Goal: Transaction & Acquisition: Purchase product/service

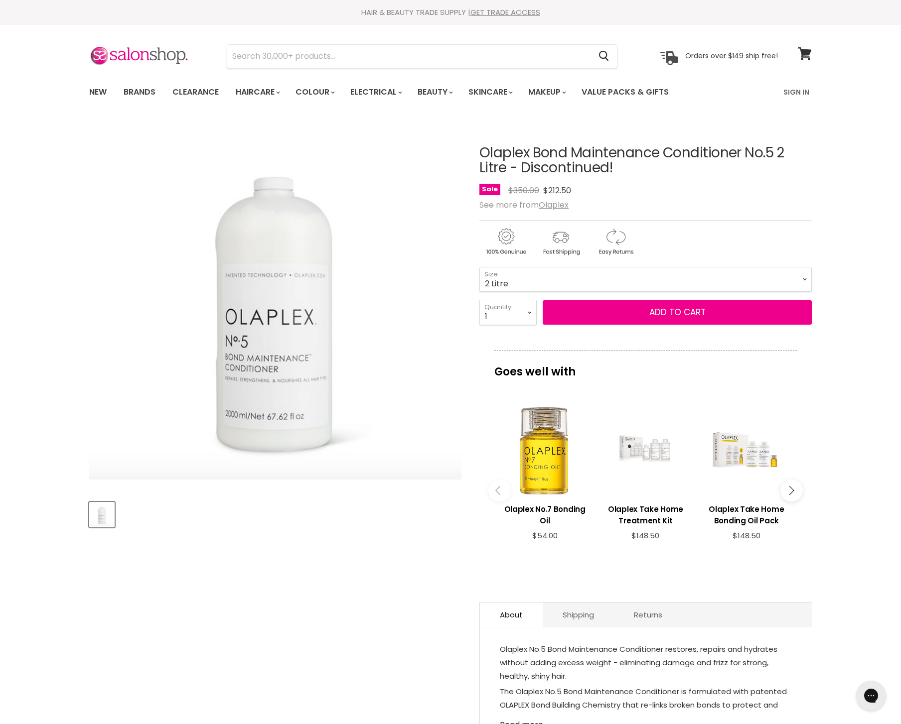
click at [504, 162] on h1 "Olaplex Bond Maintenance Conditioner No.5 2 Litre - Discontinued!" at bounding box center [645, 160] width 332 height 31
click at [506, 148] on h1 "Olaplex Bond Maintenance Conditioner No.5 2 Litre - Discontinued!" at bounding box center [645, 160] width 332 height 31
click at [638, 149] on h1 "Olaplex Bond Maintenance Conditioner No.5 2 Litre - Discontinued!" at bounding box center [645, 160] width 332 height 31
copy h1 "Olaplex Bond Maintenance"
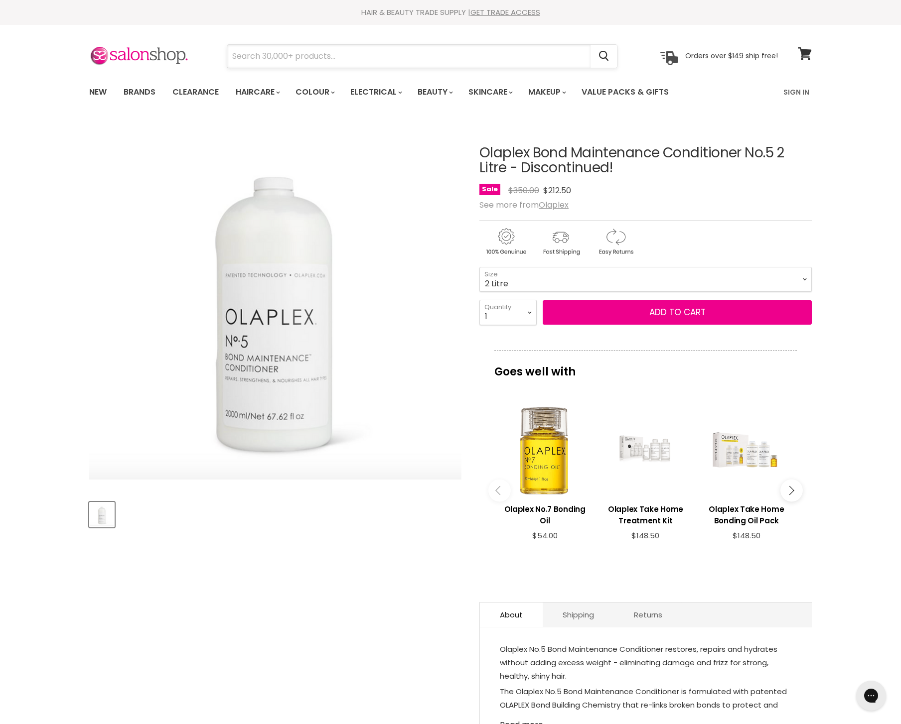
click at [425, 59] on input "Search" at bounding box center [408, 56] width 363 height 23
paste input "Olaplex Bond Maintenance"
type input "Olaplex Bond Maintenance"
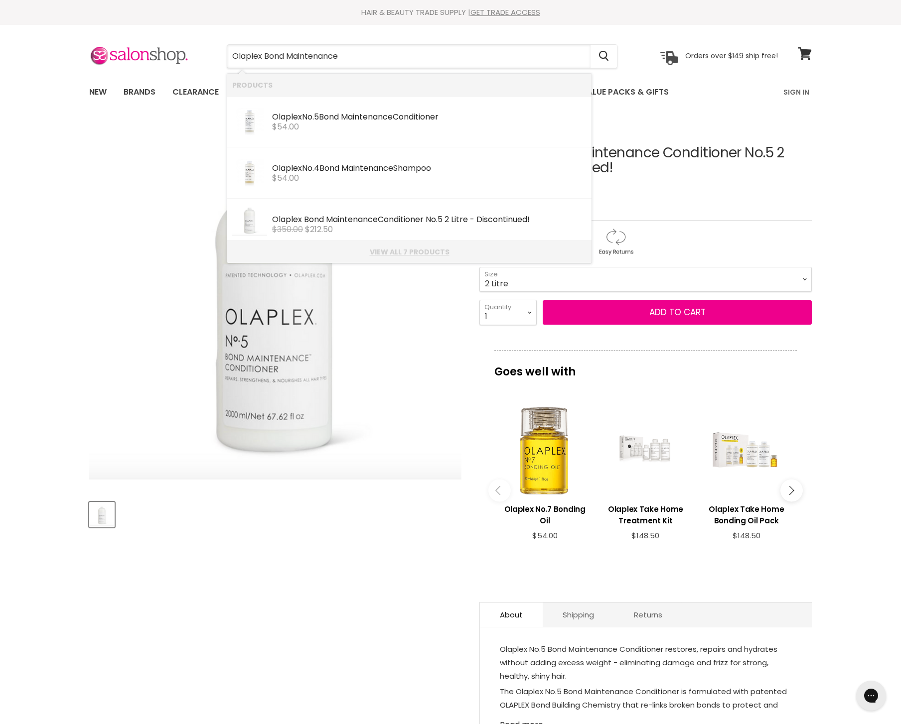
click at [396, 255] on link "View all 7 products" at bounding box center [409, 252] width 354 height 8
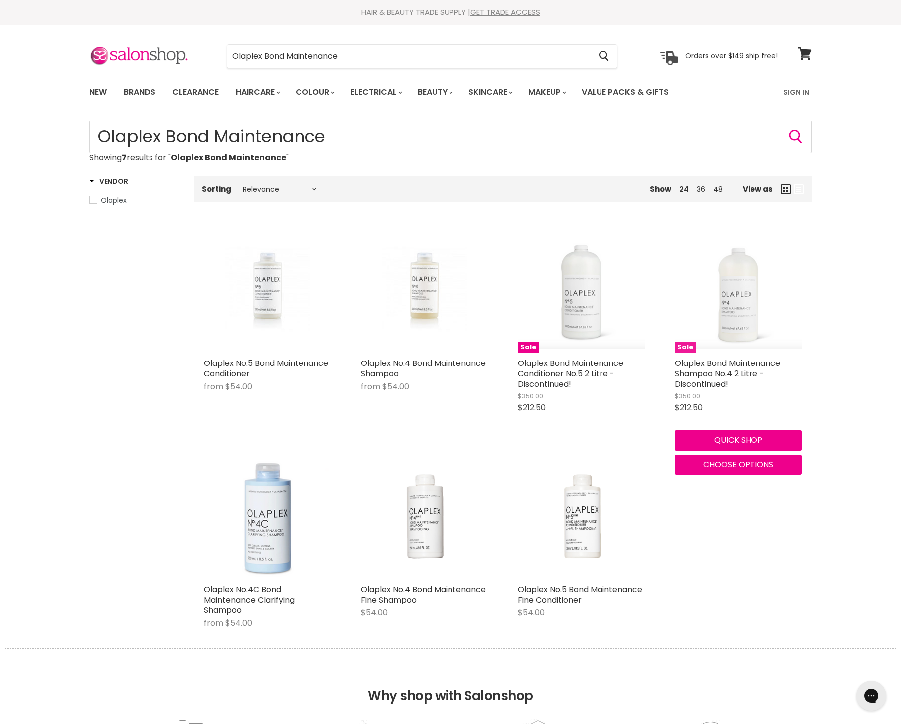
click at [747, 295] on img "Main content" at bounding box center [737, 289] width 127 height 119
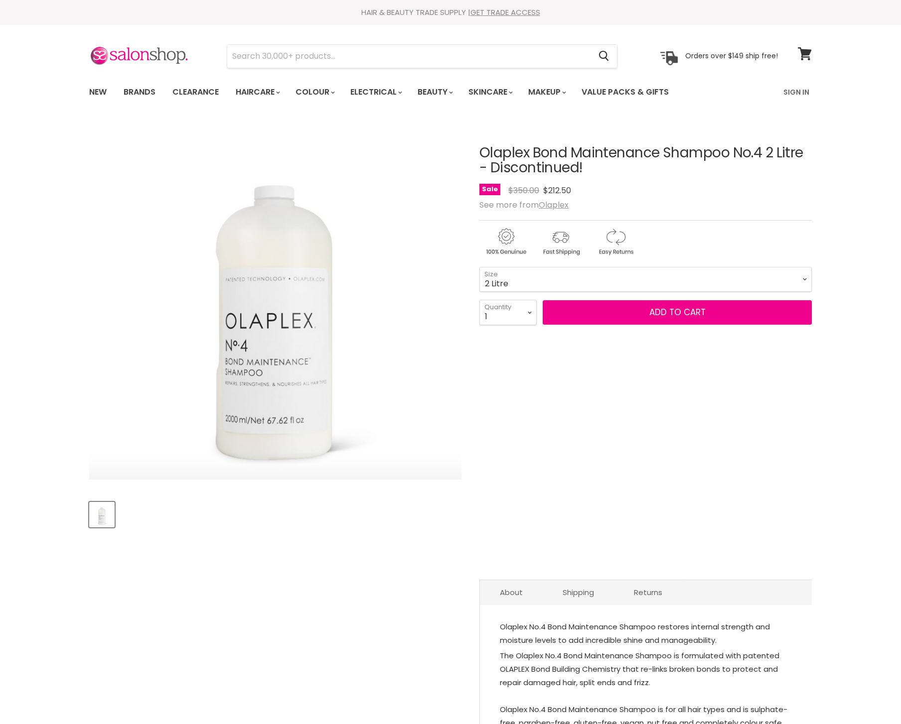
click at [479, 267] on select "2 Litre" at bounding box center [645, 279] width 332 height 25
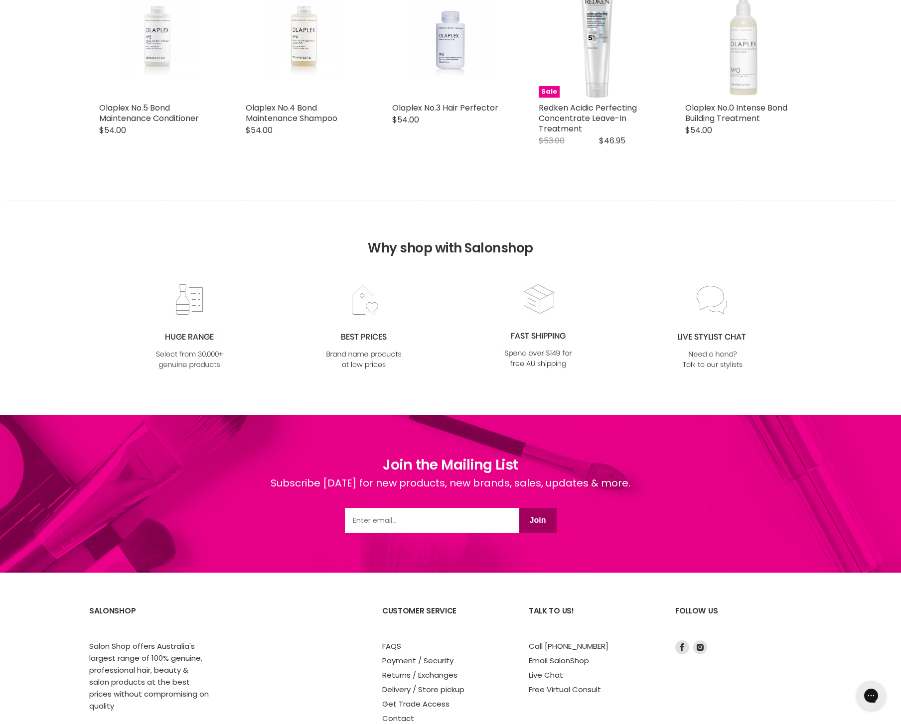
scroll to position [1053, 0]
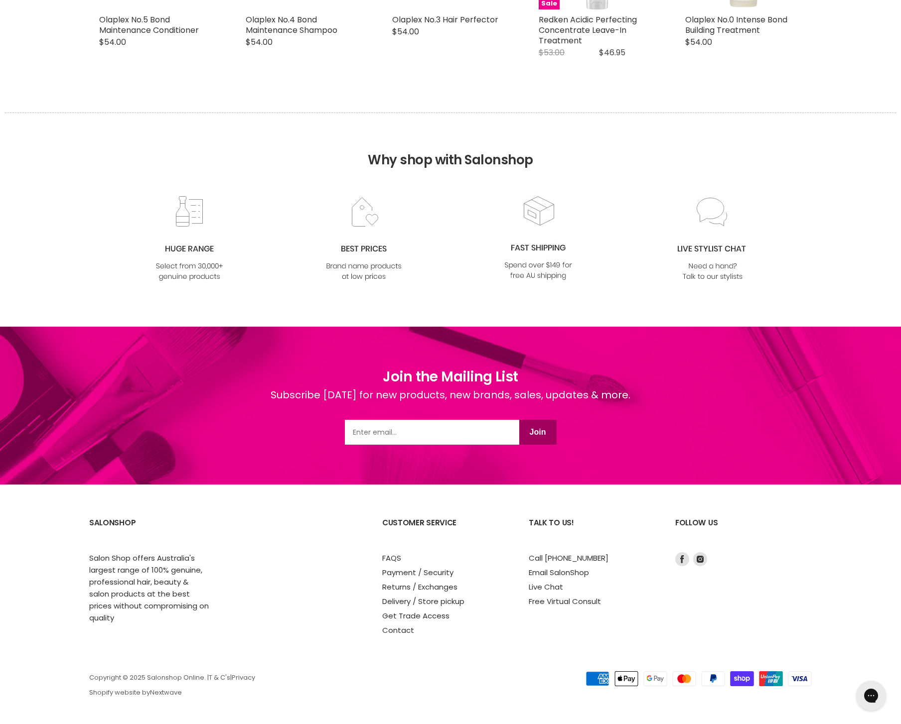
click at [402, 638] on section "SalonShop Salon Shop offers Australia's largest range of 100% genuine, professi…" at bounding box center [450, 605] width 901 height 240
click at [402, 628] on link "Contact" at bounding box center [398, 630] width 32 height 10
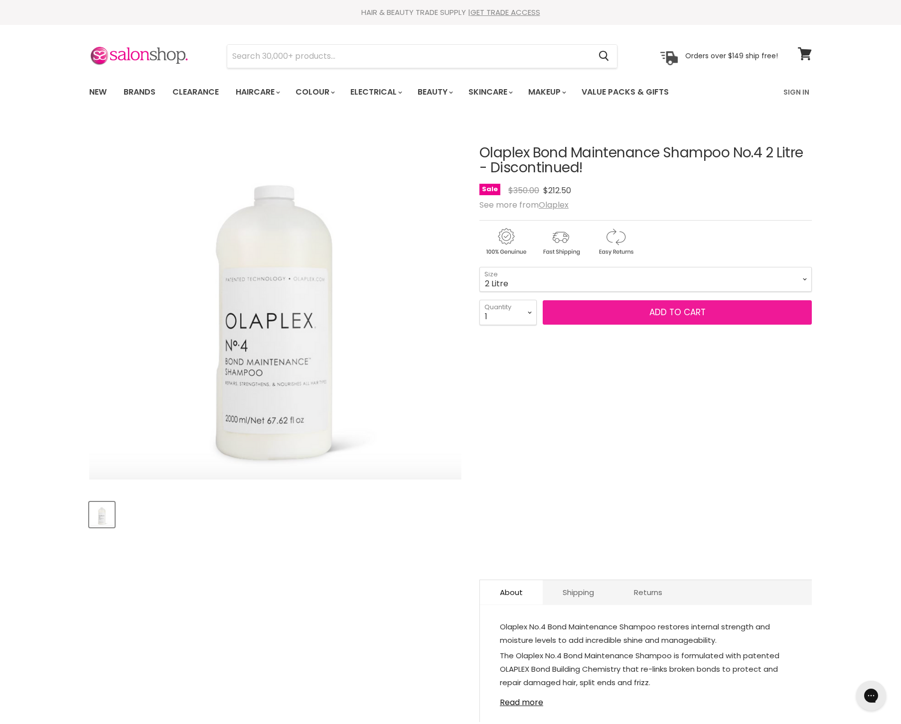
click at [621, 305] on button "Add to cart" at bounding box center [676, 312] width 269 height 25
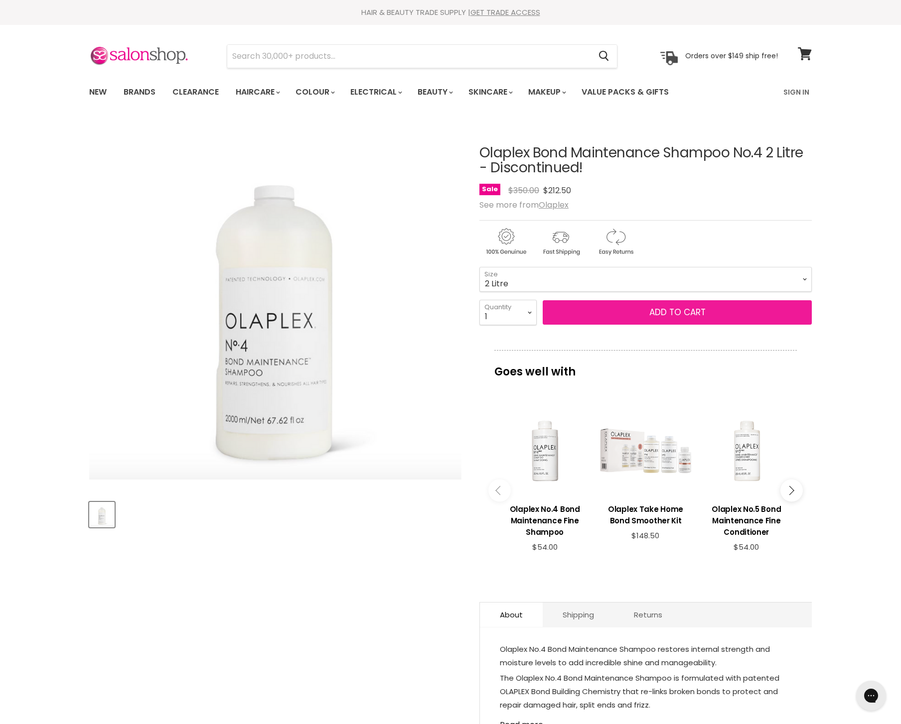
click at [681, 315] on span "Add to cart" at bounding box center [677, 312] width 56 height 12
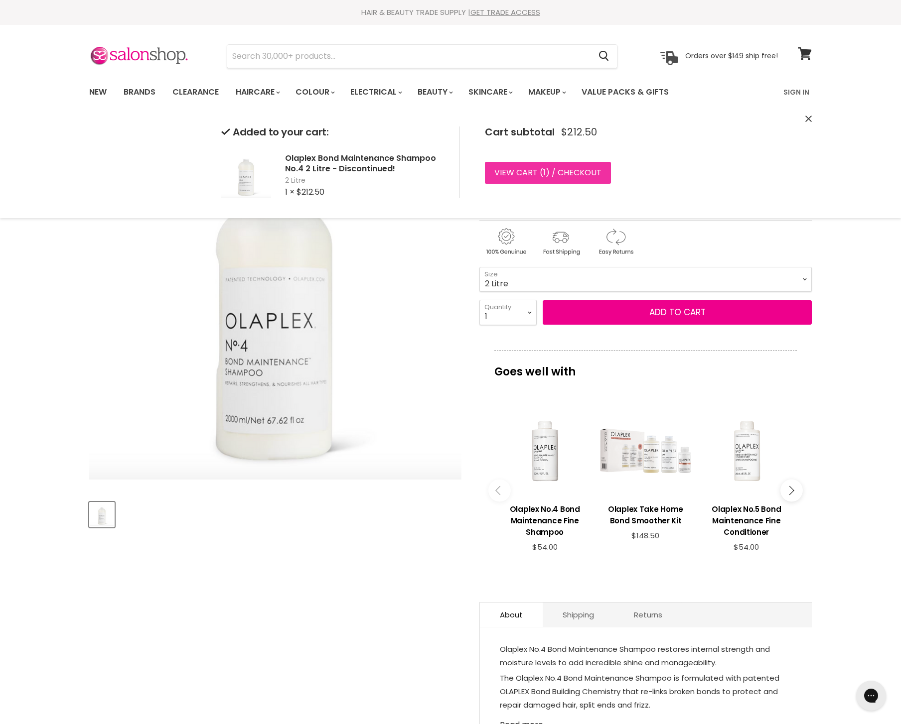
click at [577, 169] on link "View cart ( 1 ) / Checkout" at bounding box center [548, 173] width 126 height 22
